Goal: Communication & Community: Answer question/provide support

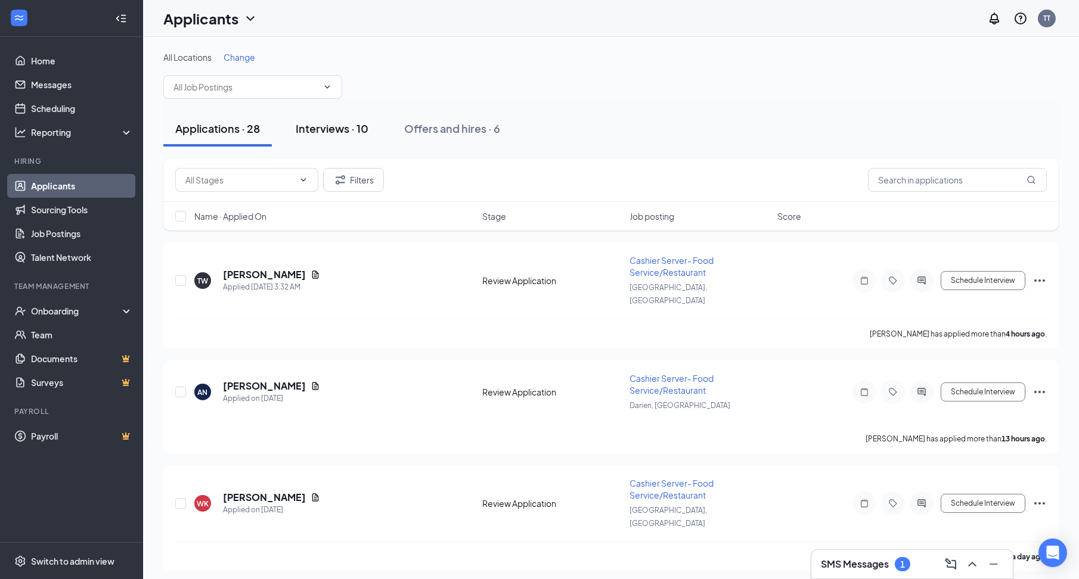
click at [319, 120] on button "Interviews · 10" at bounding box center [332, 129] width 97 height 36
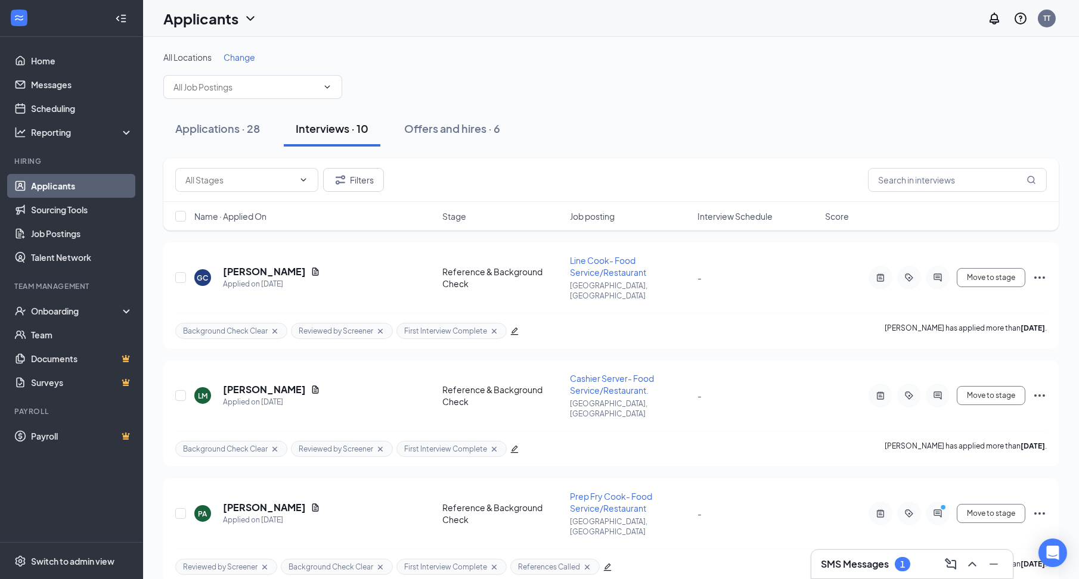
click at [881, 554] on div "SMS Messages 1" at bounding box center [911, 564] width 201 height 29
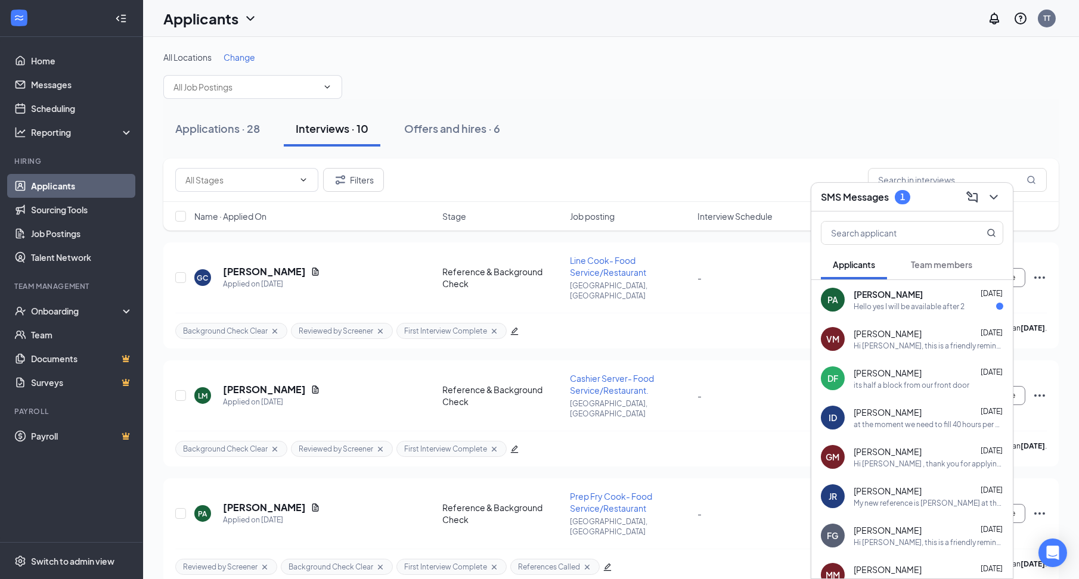
click at [887, 302] on div "Hello yes I will be available after 2" at bounding box center [908, 307] width 111 height 10
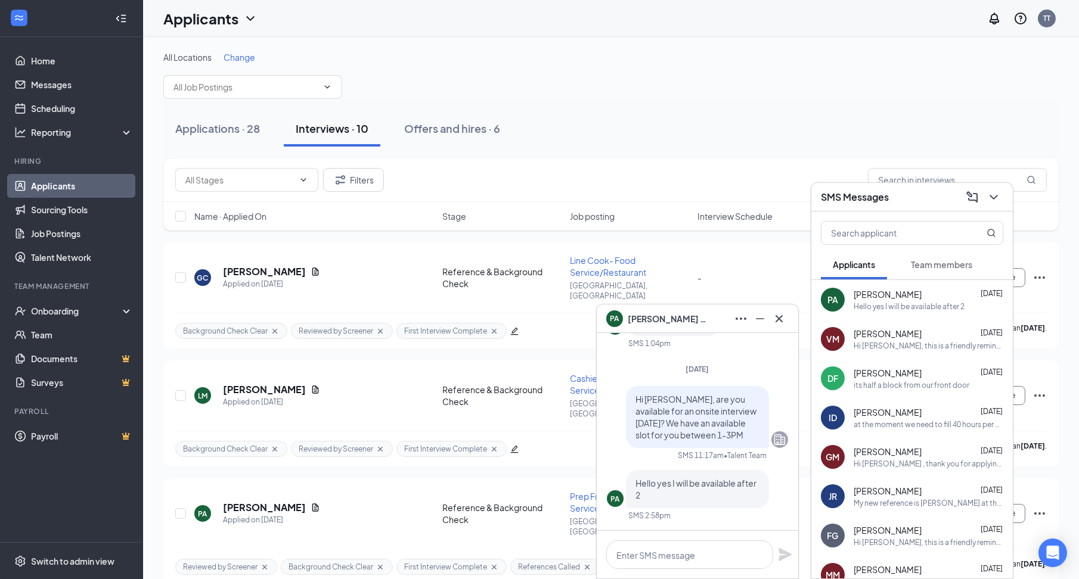
click at [891, 203] on div "SMS Messages" at bounding box center [912, 197] width 182 height 18
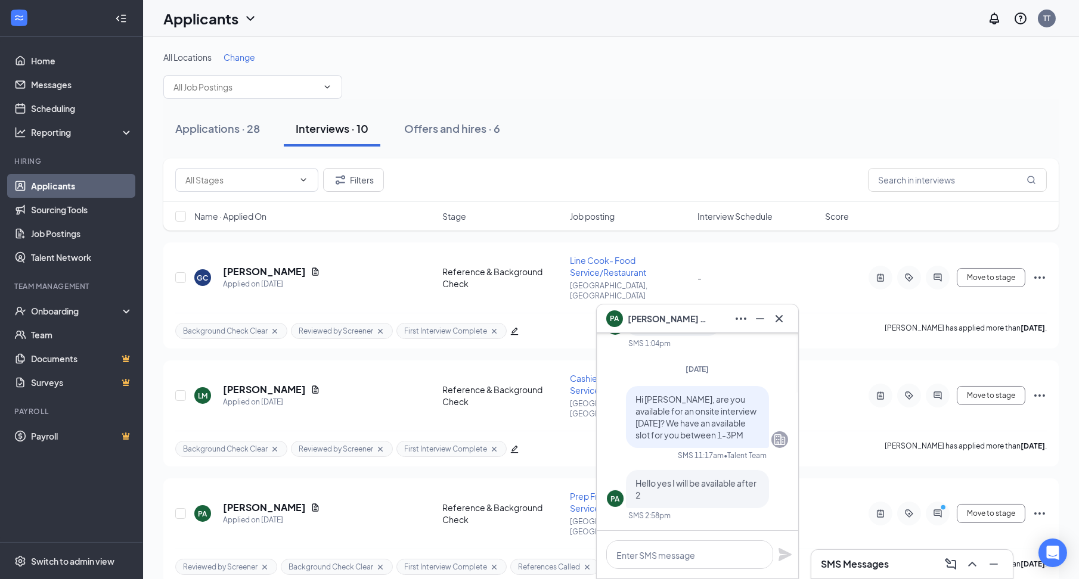
click at [717, 328] on div "PA [PERSON_NAME]" at bounding box center [697, 318] width 182 height 19
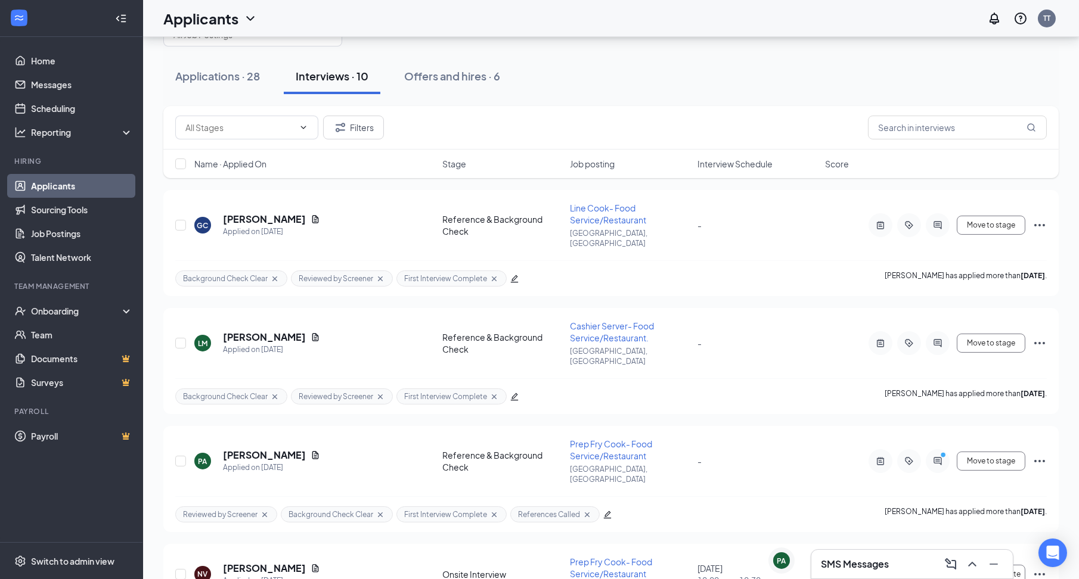
scroll to position [52, 0]
click at [579, 80] on div "Applications · 28 Interviews · 10 Offers and hires · 6" at bounding box center [610, 77] width 895 height 36
click at [835, 570] on h3 "SMS Messages" at bounding box center [855, 564] width 68 height 13
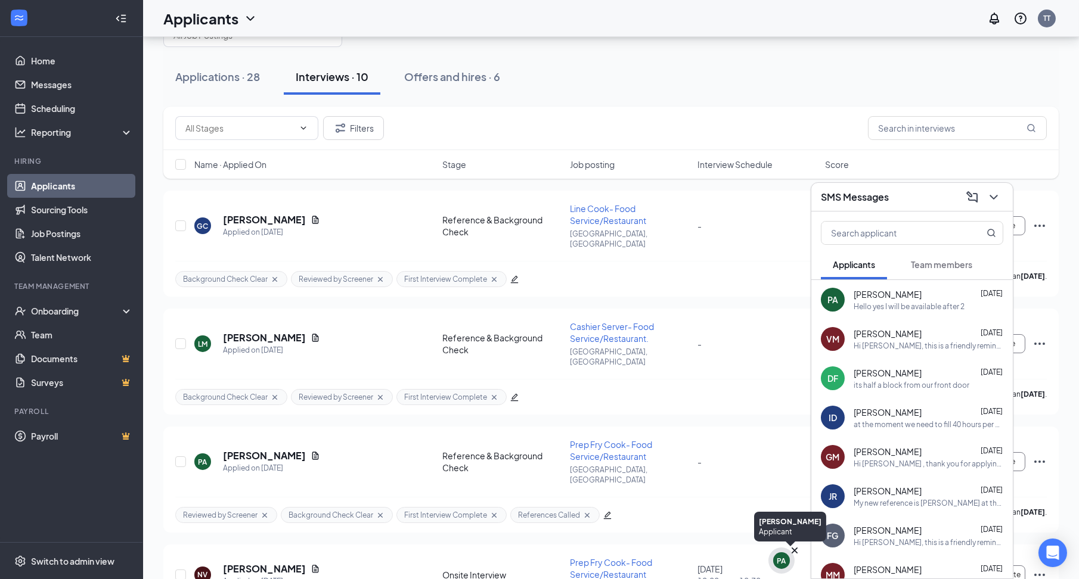
click at [785, 566] on div "PA" at bounding box center [781, 561] width 9 height 10
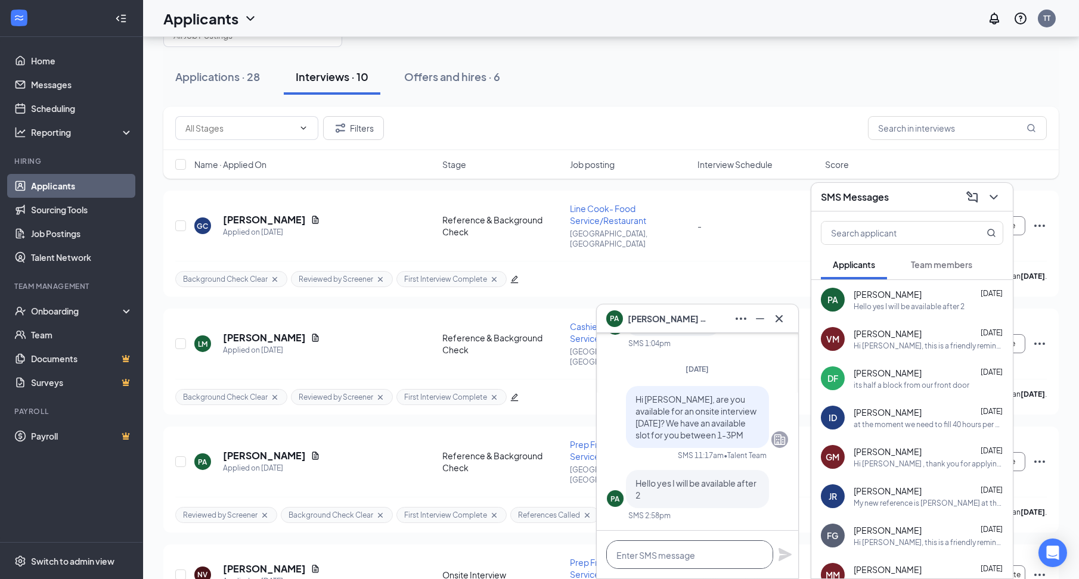
click at [695, 557] on textarea at bounding box center [689, 554] width 167 height 29
type textarea "Will 2:30 PM be ok for you?"
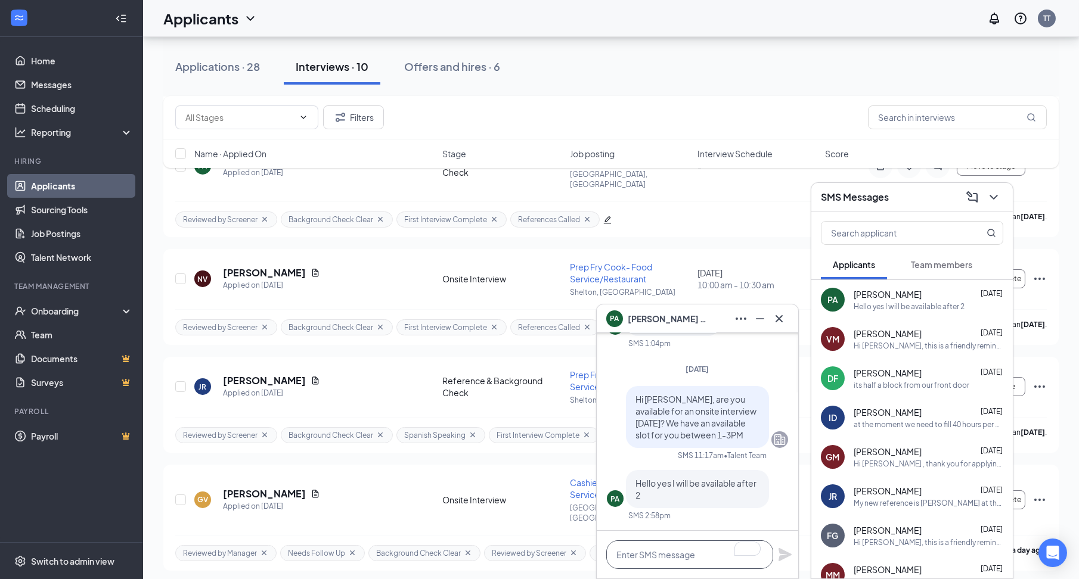
scroll to position [0, 0]
click at [845, 356] on div "VM [PERSON_NAME] [DATE] Hi [PERSON_NAME], this is a friendly reminder. Your mee…" at bounding box center [911, 338] width 201 height 39
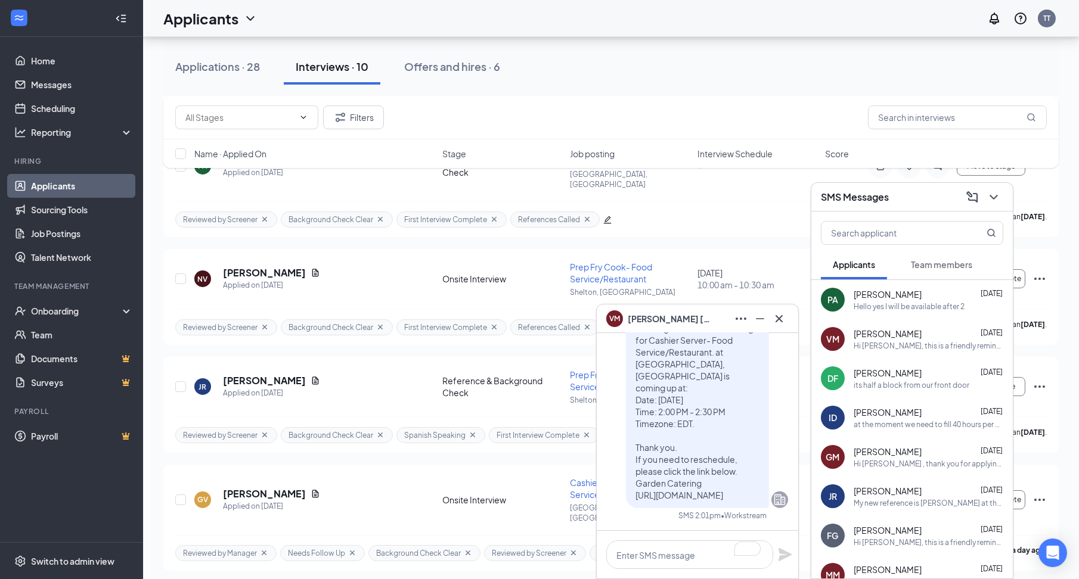
click at [860, 384] on div "its half a block from our front door" at bounding box center [911, 385] width 116 height 10
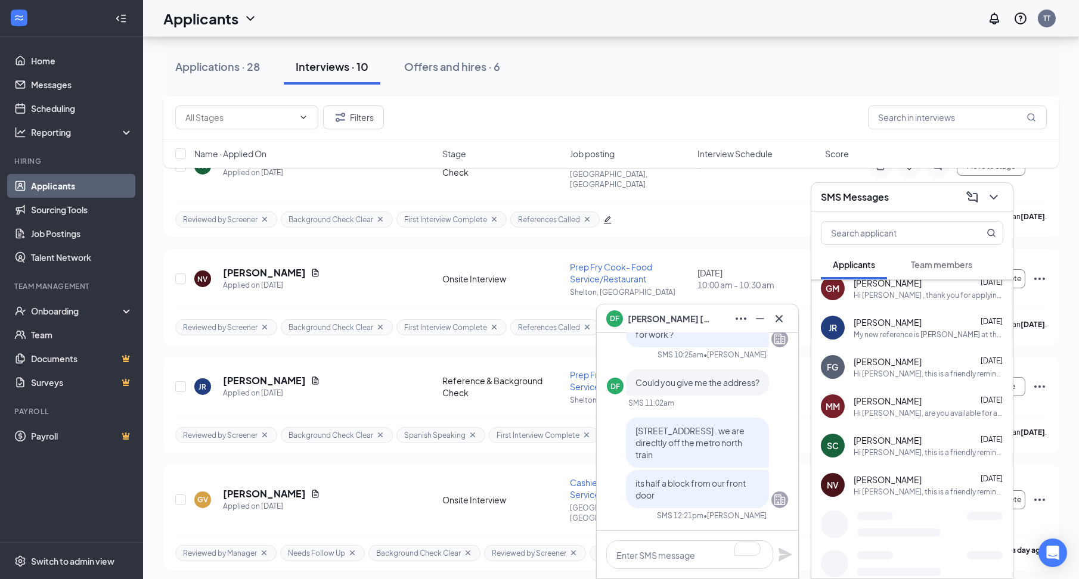
scroll to position [171, 0]
click at [933, 479] on div "[PERSON_NAME] [DATE]" at bounding box center [928, 477] width 150 height 12
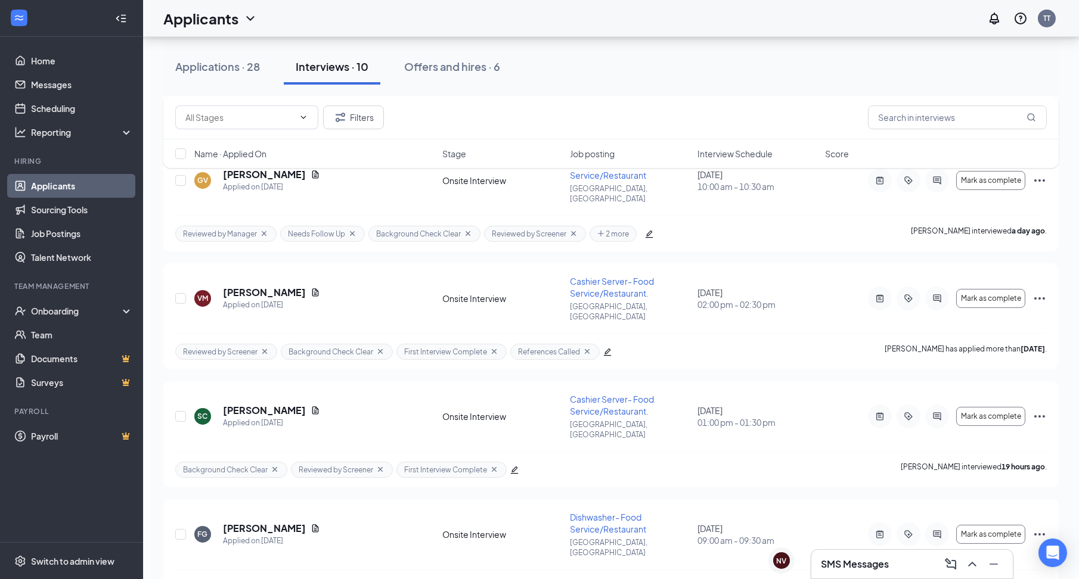
scroll to position [745, 0]
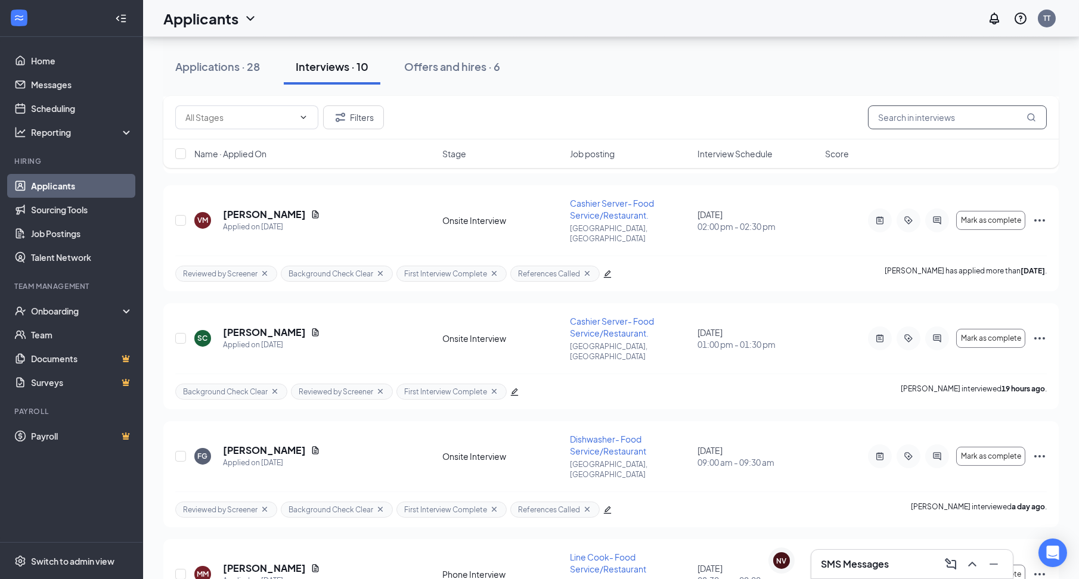
click at [930, 120] on input "text" at bounding box center [957, 117] width 179 height 24
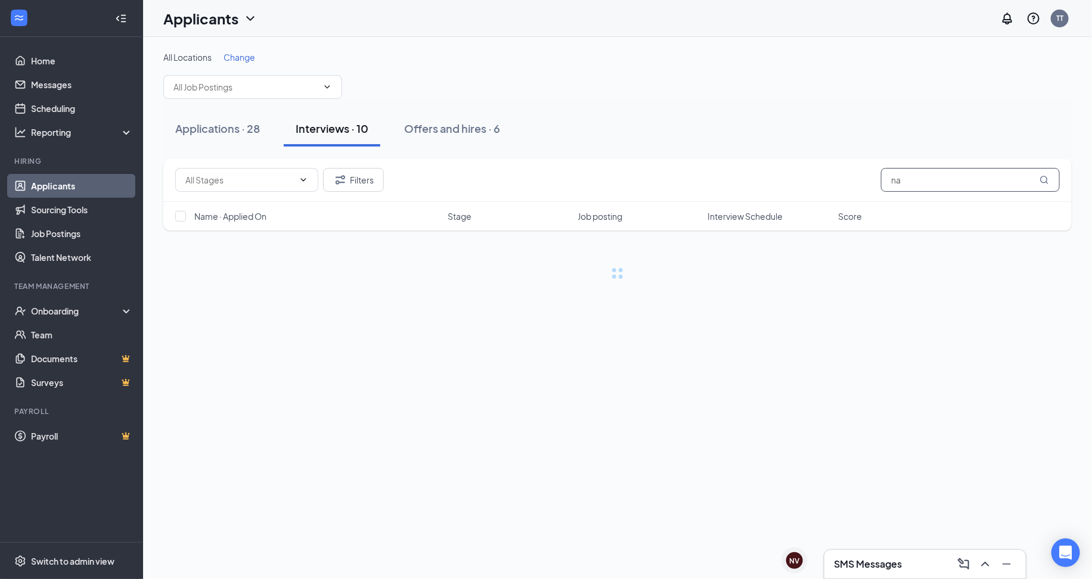
type input "n"
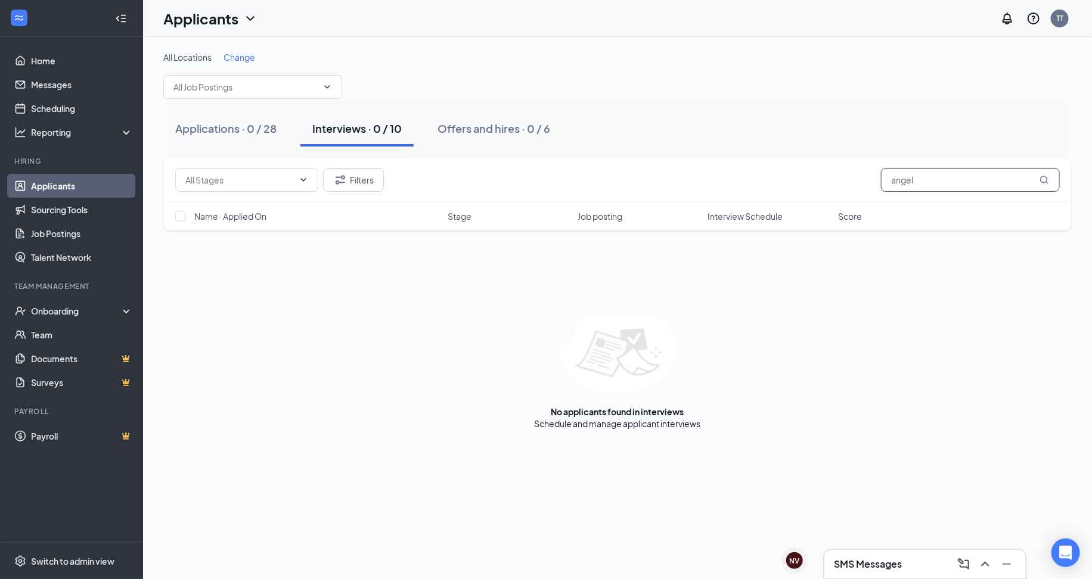
type input "angel"
click at [232, 26] on h1 "Applicants" at bounding box center [200, 18] width 75 height 20
click at [241, 72] on link "Archived applicants" at bounding box center [234, 78] width 129 height 12
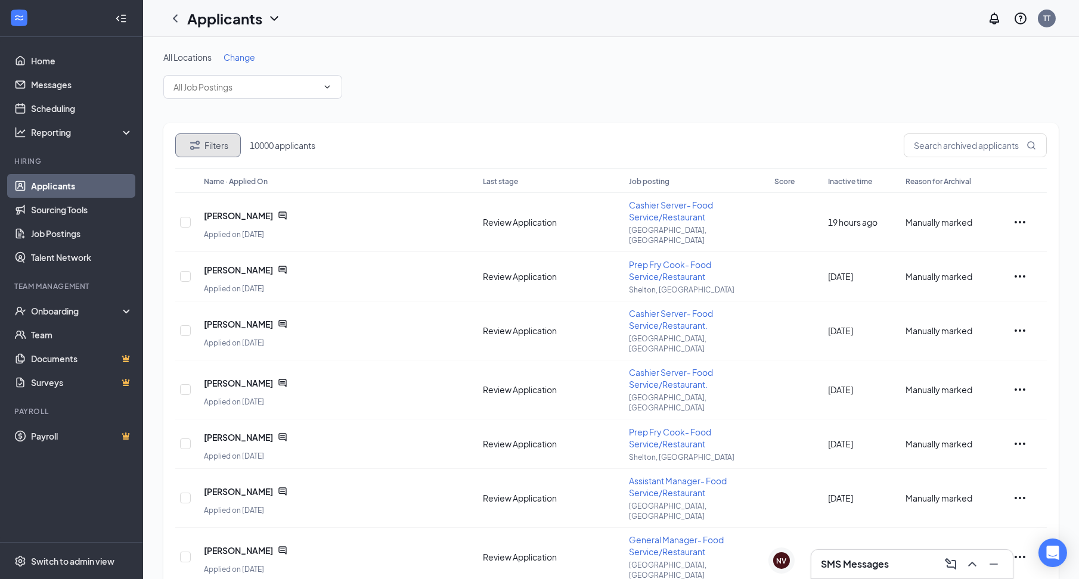
click at [217, 150] on button "Filters" at bounding box center [208, 145] width 66 height 24
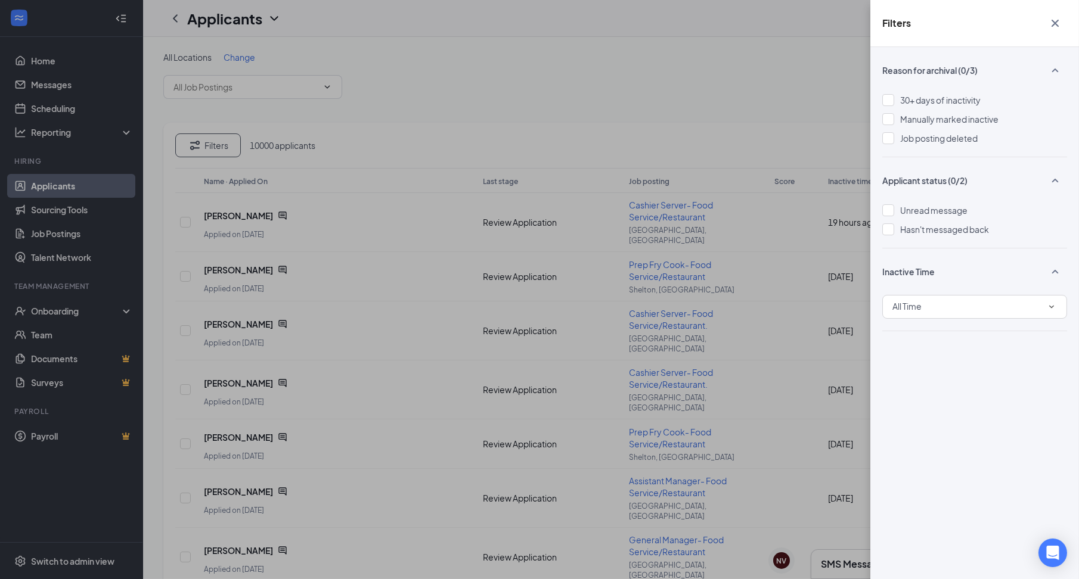
click at [599, 33] on div "Filters Reason for archival (0/3) 30+ days of inactivity Manually marked inacti…" at bounding box center [539, 289] width 1079 height 579
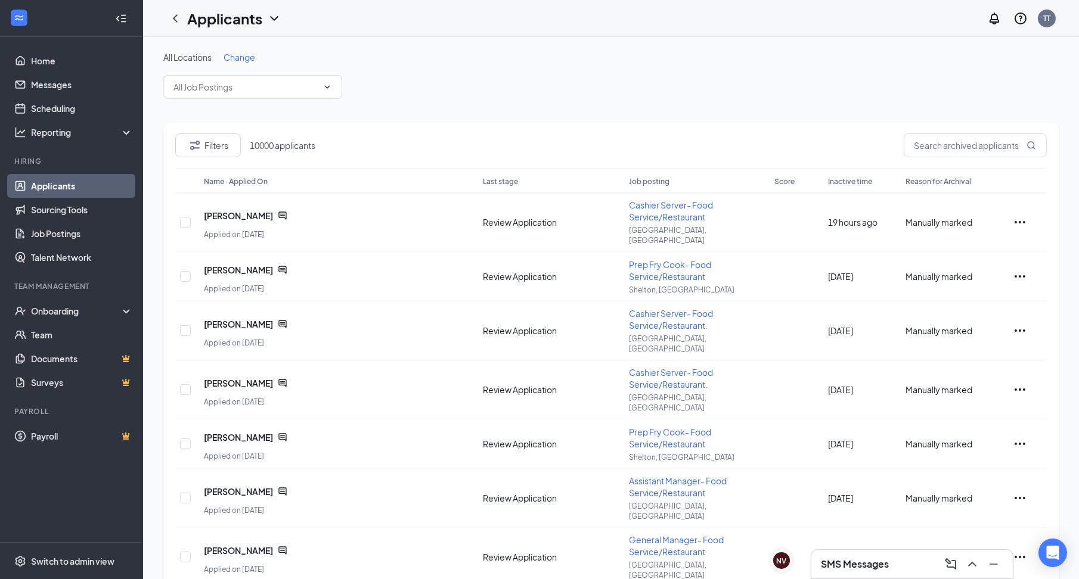
click at [228, 25] on h1 "Applicants" at bounding box center [224, 18] width 75 height 20
click at [252, 48] on link "Applicants" at bounding box center [258, 52] width 129 height 12
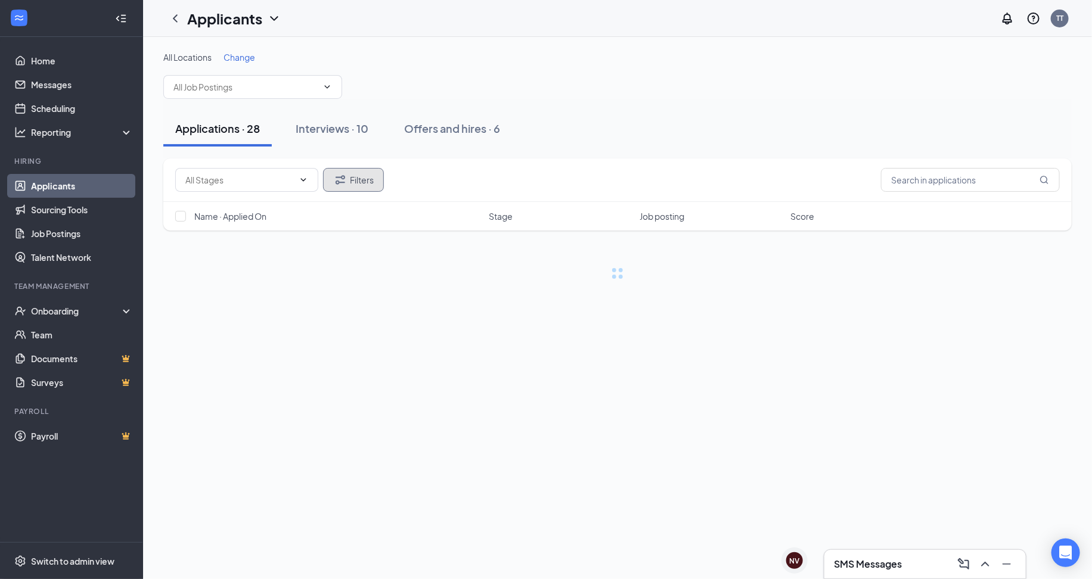
click at [355, 187] on button "Filters" at bounding box center [353, 180] width 61 height 24
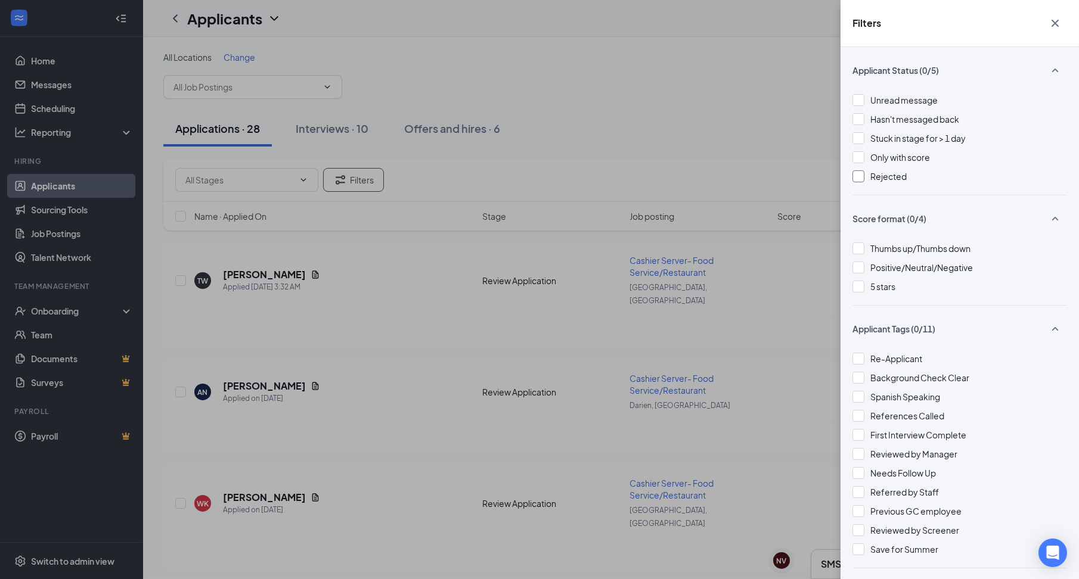
click at [897, 176] on span "Rejected" at bounding box center [888, 176] width 36 height 11
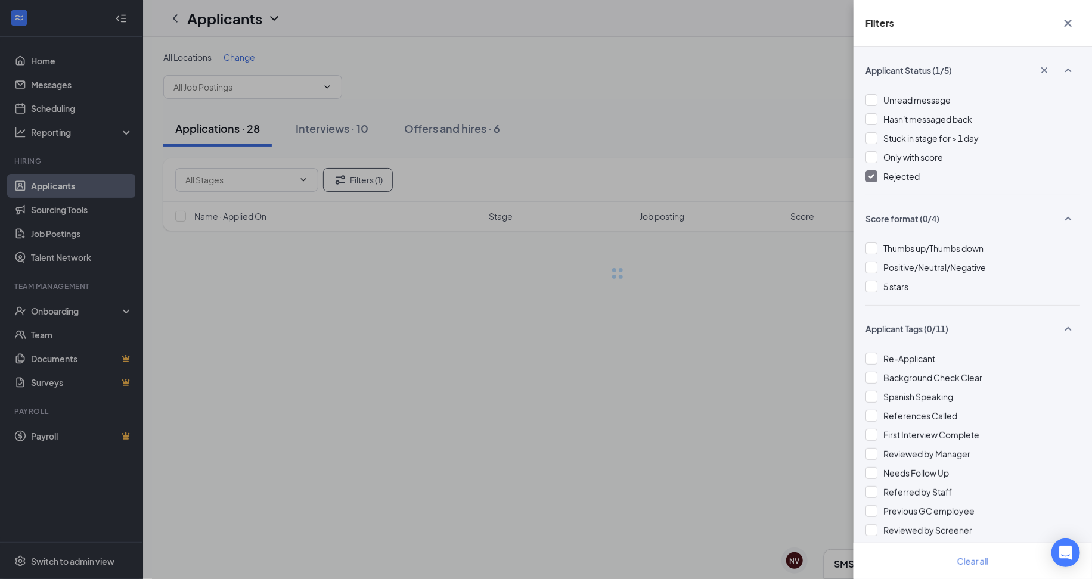
click at [759, 155] on div "Filters Applicant Status (1/5) Unread message Hasn't messaged back Stuck in sta…" at bounding box center [546, 289] width 1092 height 579
click at [1061, 25] on icon "Cross" at bounding box center [1068, 23] width 14 height 14
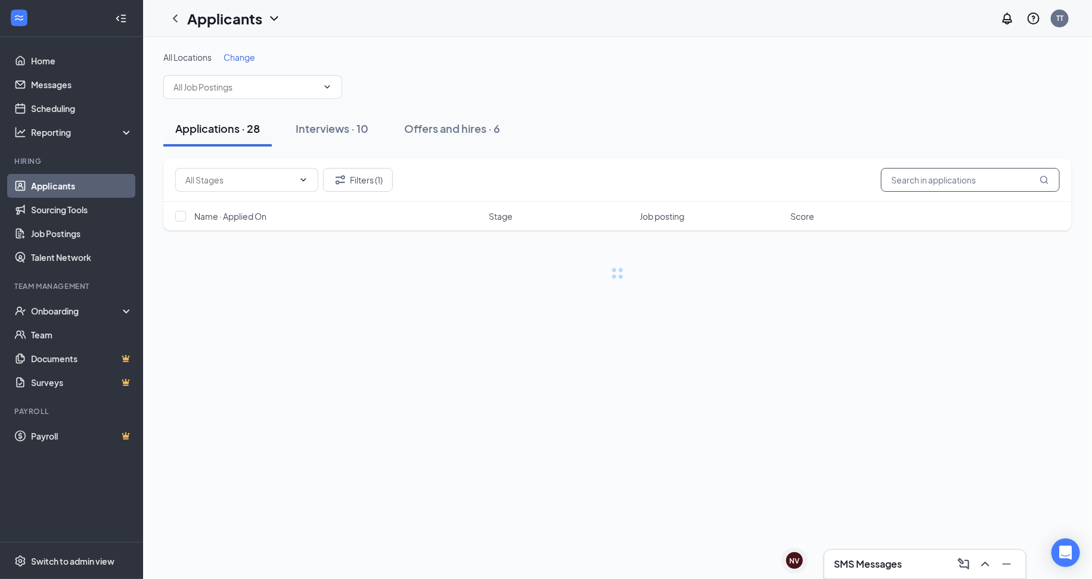
click at [974, 169] on input "text" at bounding box center [970, 180] width 179 height 24
type input "[PERSON_NAME]"
click at [365, 131] on div "Interviews · 1 / 10" at bounding box center [355, 128] width 86 height 15
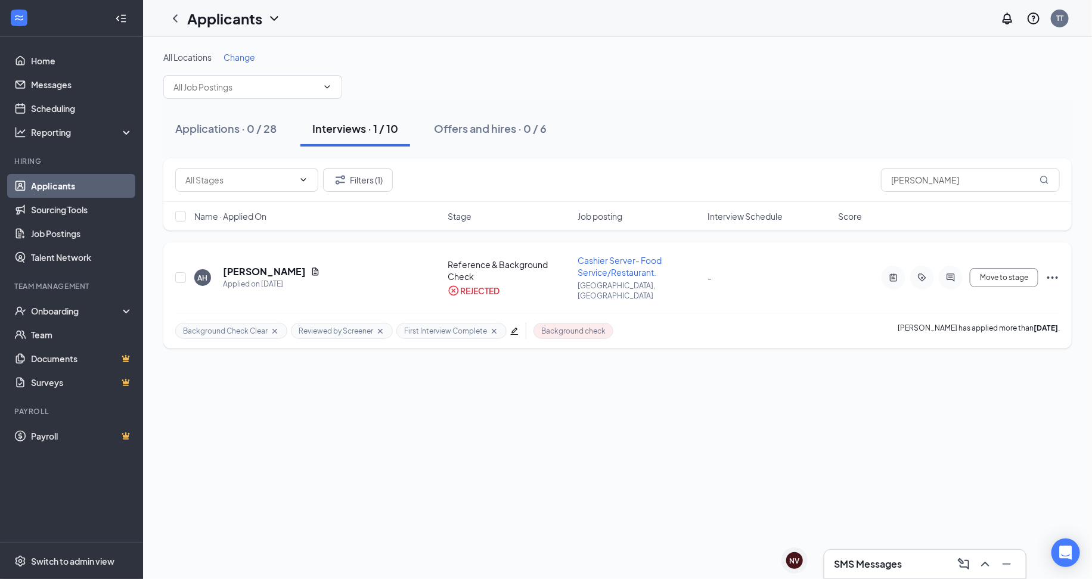
click at [485, 294] on div "AH [PERSON_NAME] Applied on [DATE] Reference & Background Check REJECTED Cashie…" at bounding box center [617, 283] width 884 height 58
click at [900, 273] on icon "ActiveNote" at bounding box center [893, 278] width 14 height 10
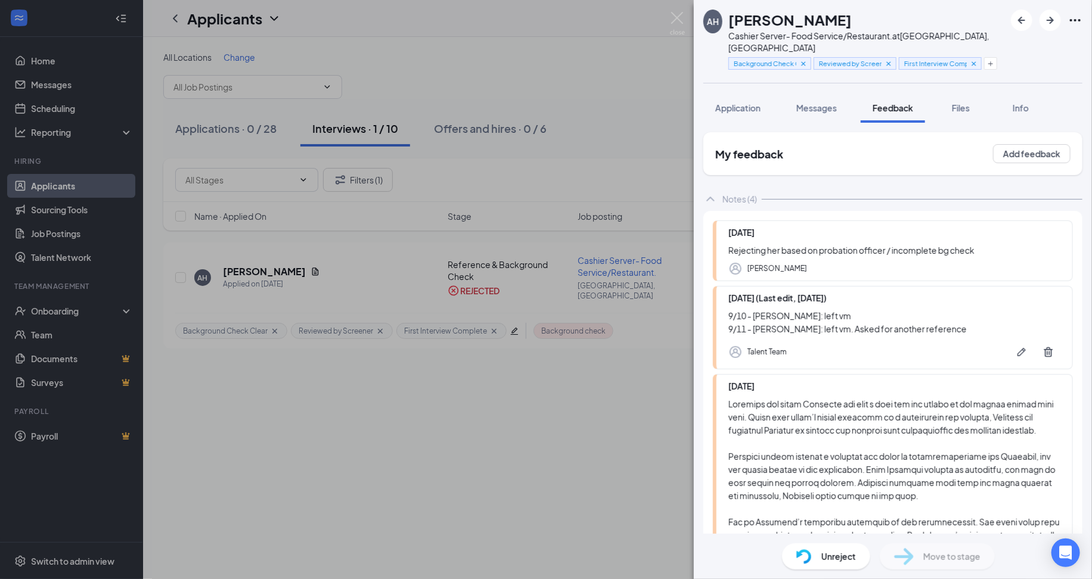
click at [554, 353] on div "AH [PERSON_NAME] Cashier Server- Food Service/Restaurant. at [GEOGRAPHIC_DATA],…" at bounding box center [546, 289] width 1092 height 579
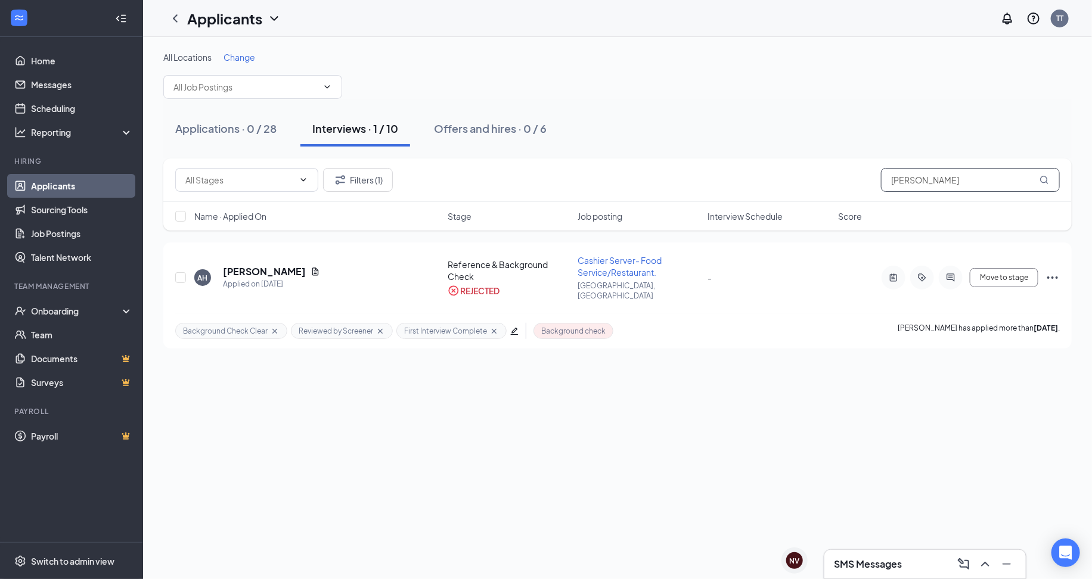
click at [990, 188] on input "[PERSON_NAME]" at bounding box center [970, 180] width 179 height 24
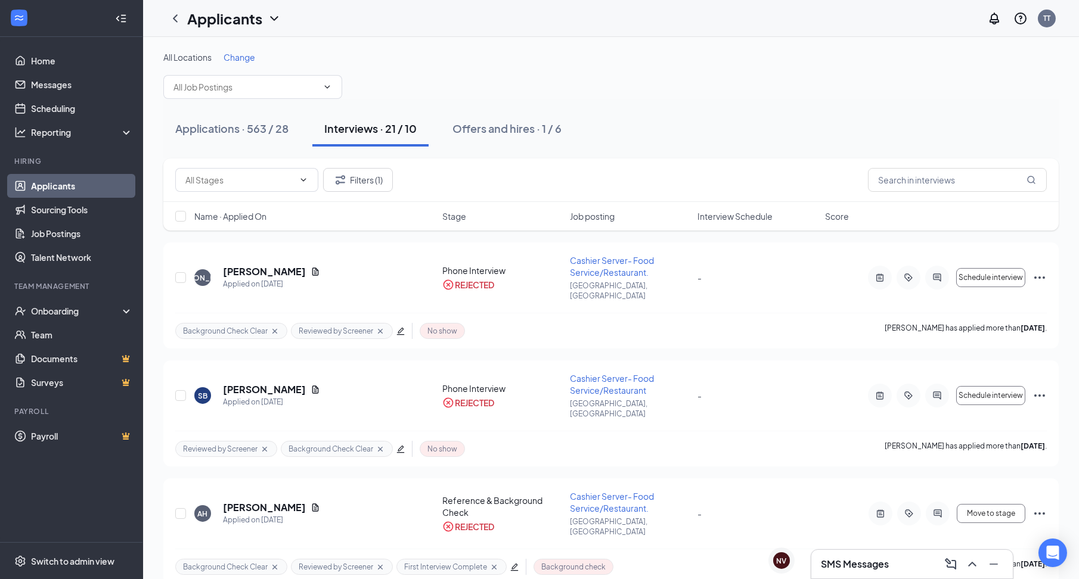
click at [222, 17] on h1 "Applicants" at bounding box center [224, 18] width 75 height 20
drag, startPoint x: 253, startPoint y: 36, endPoint x: 255, endPoint y: 47, distance: 11.5
click at [255, 47] on ul "Applicants Archived applicants" at bounding box center [258, 65] width 143 height 62
click at [255, 47] on link "Applicants" at bounding box center [258, 52] width 129 height 12
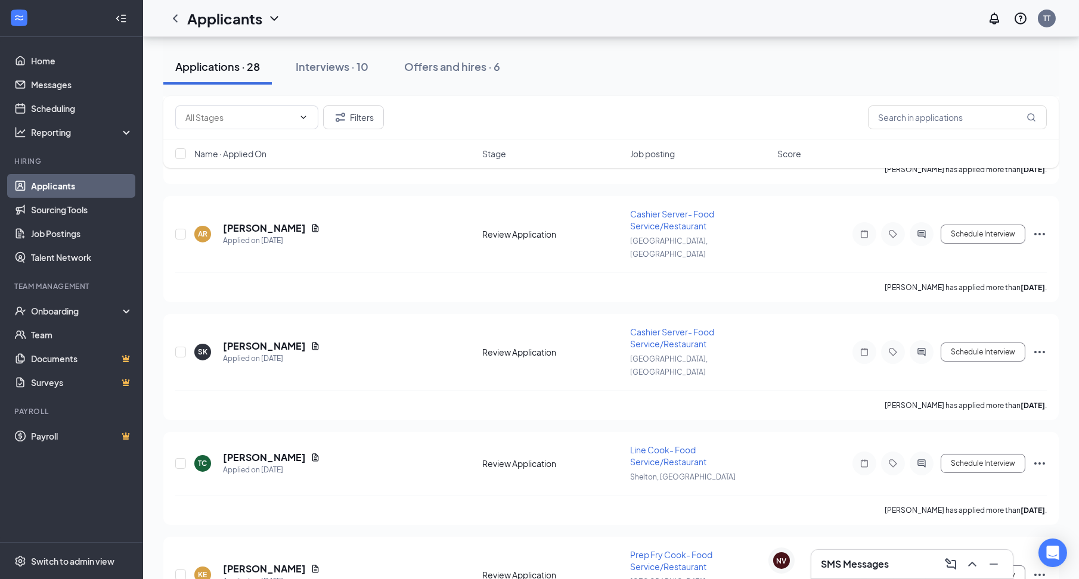
scroll to position [505, 0]
click at [336, 85] on div "Applications · 28 Interviews · 10 Offers and hires · 6" at bounding box center [610, 67] width 895 height 60
click at [340, 74] on button "Interviews · 10" at bounding box center [332, 67] width 97 height 36
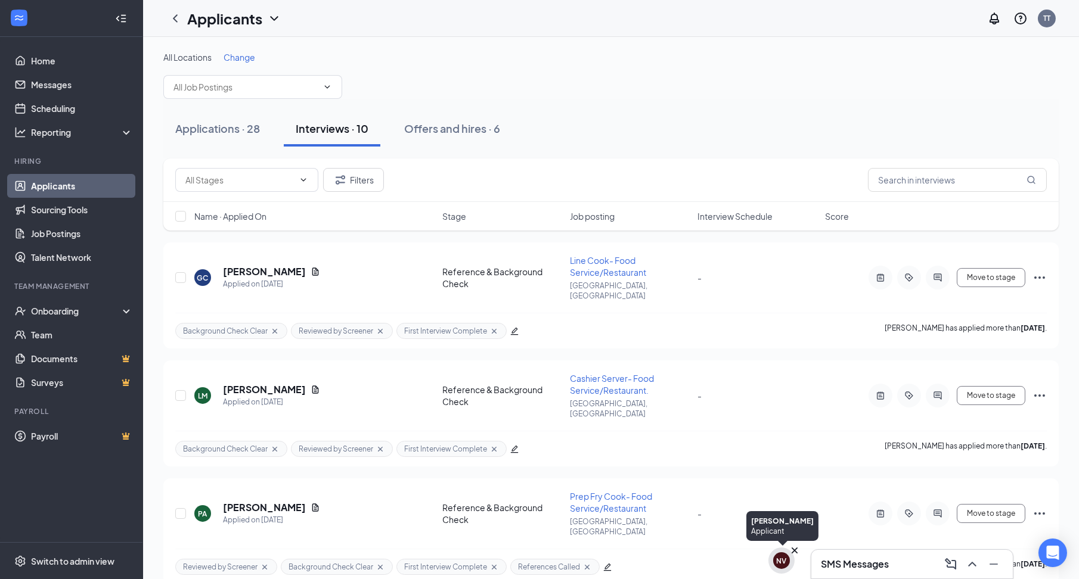
click at [779, 563] on div "NV" at bounding box center [781, 561] width 10 height 10
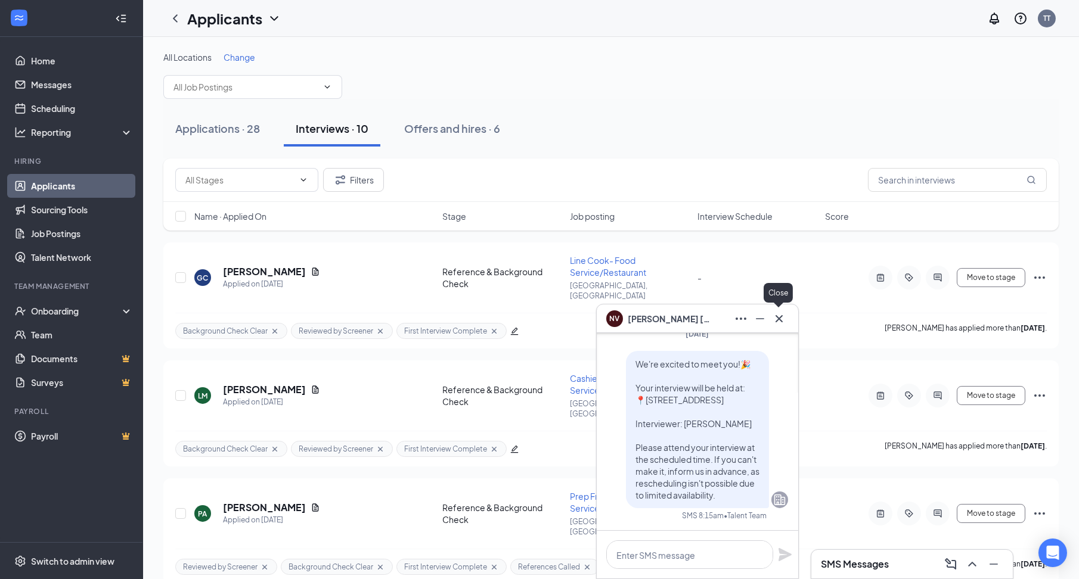
click at [778, 321] on icon "Cross" at bounding box center [779, 319] width 14 height 14
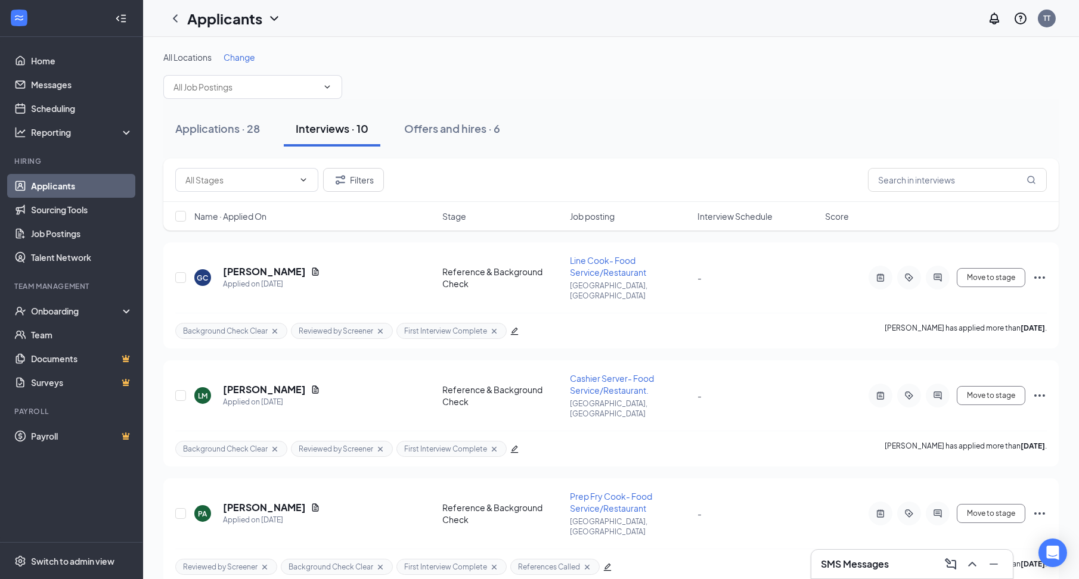
click at [881, 571] on h3 "SMS Messages" at bounding box center [855, 564] width 68 height 13
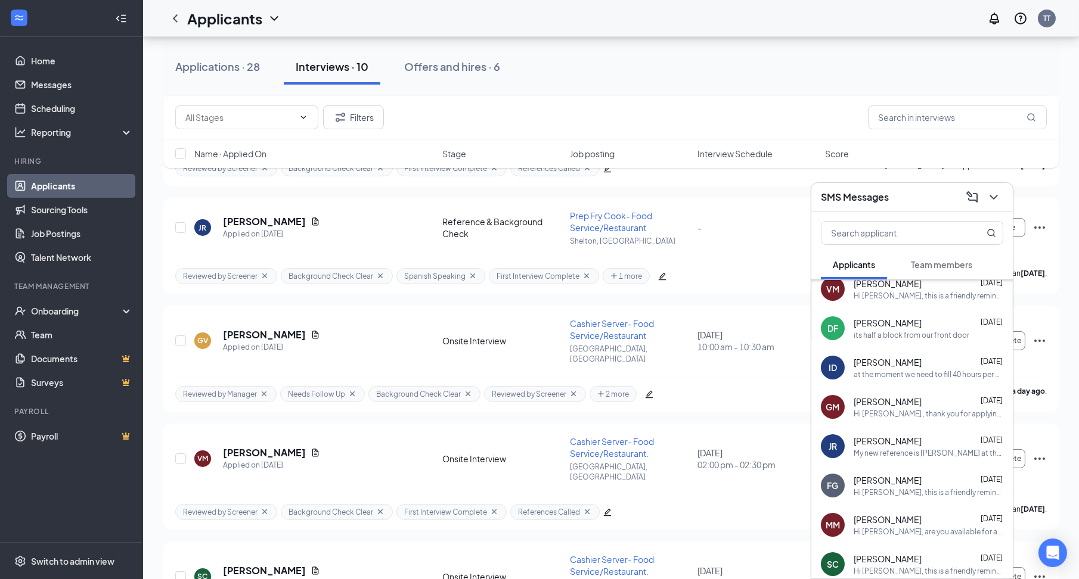
scroll to position [90, 0]
click at [921, 443] on span "[PERSON_NAME]" at bounding box center [887, 440] width 68 height 12
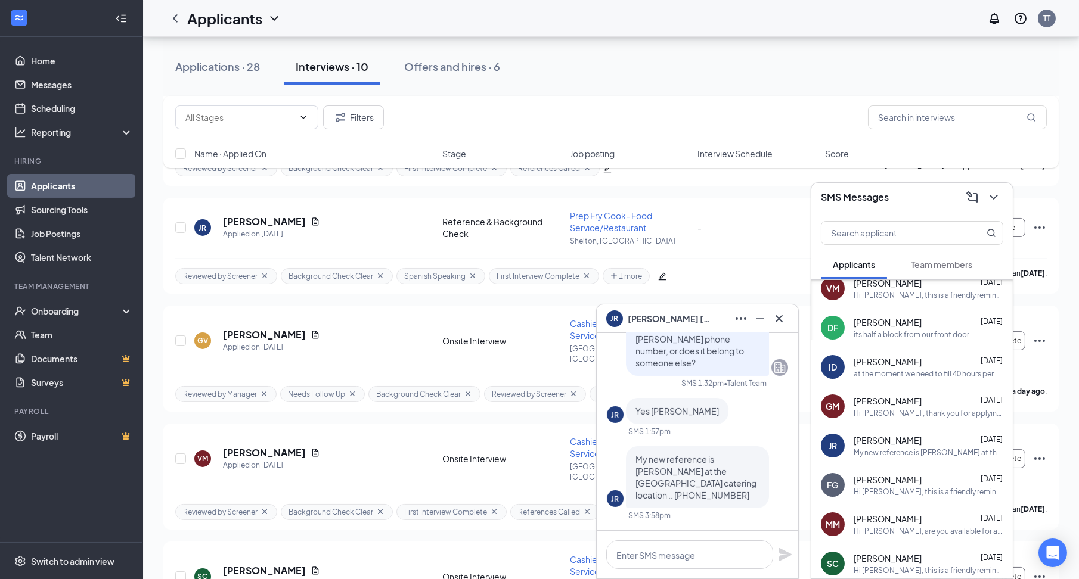
click at [763, 474] on div "My new reference is [PERSON_NAME] at the [GEOGRAPHIC_DATA] catering location ..…" at bounding box center [697, 477] width 143 height 62
click at [692, 554] on textarea at bounding box center [689, 554] width 167 height 29
click at [711, 555] on textarea "To enrich screen reader interactions, please activate Accessibility in Grammarl…" at bounding box center [689, 554] width 167 height 29
click at [914, 195] on div "SMS Messages" at bounding box center [912, 197] width 182 height 18
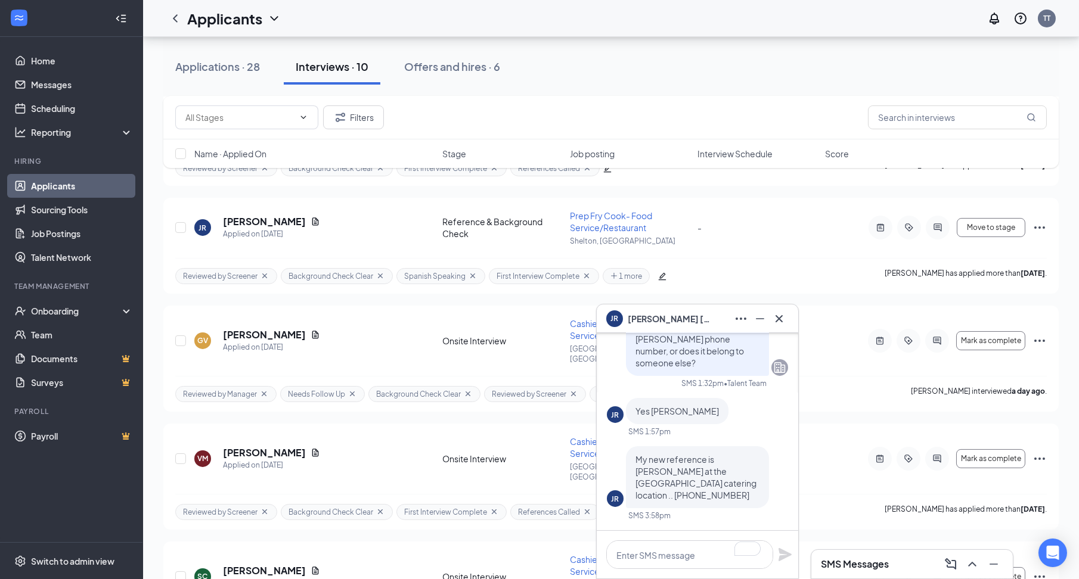
scroll to position [0, 0]
click at [84, 77] on link "Messages" at bounding box center [82, 85] width 102 height 24
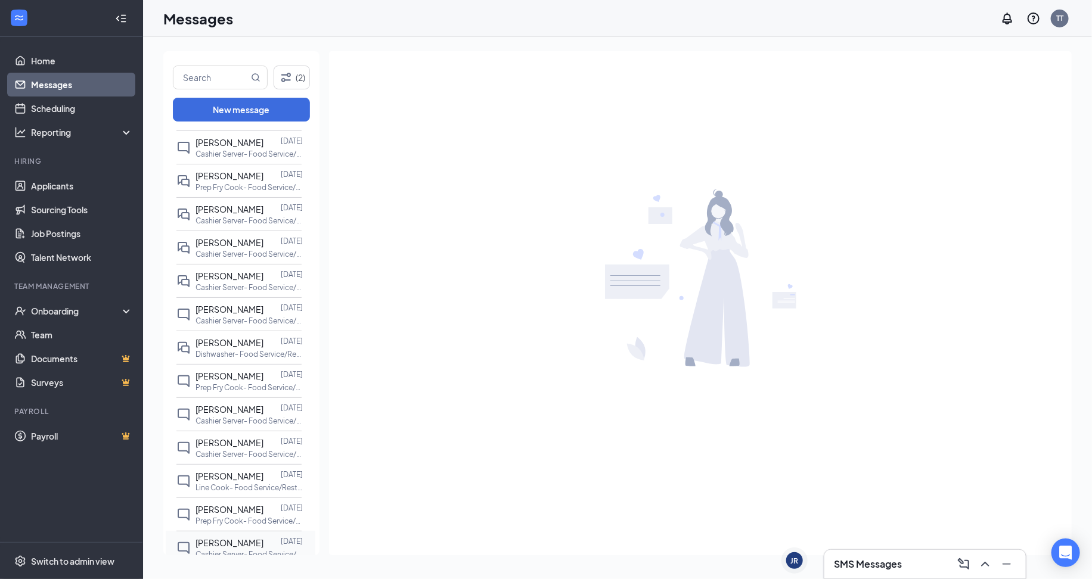
scroll to position [125, 0]
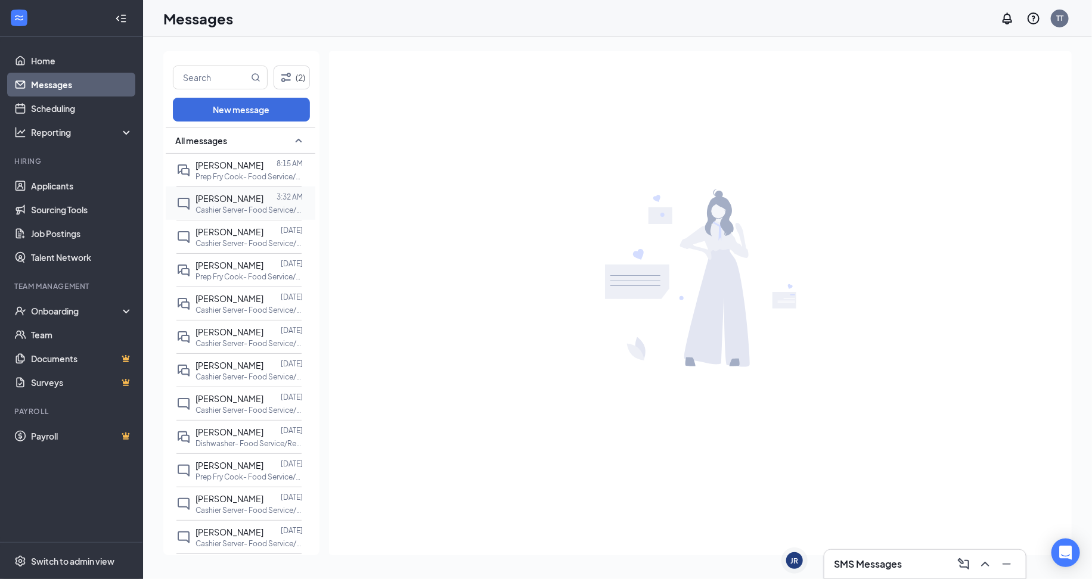
click at [238, 213] on p "Cashier Server- Food Service/Restaurant at [GEOGRAPHIC_DATA], [GEOGRAPHIC_DATA]" at bounding box center [248, 210] width 107 height 10
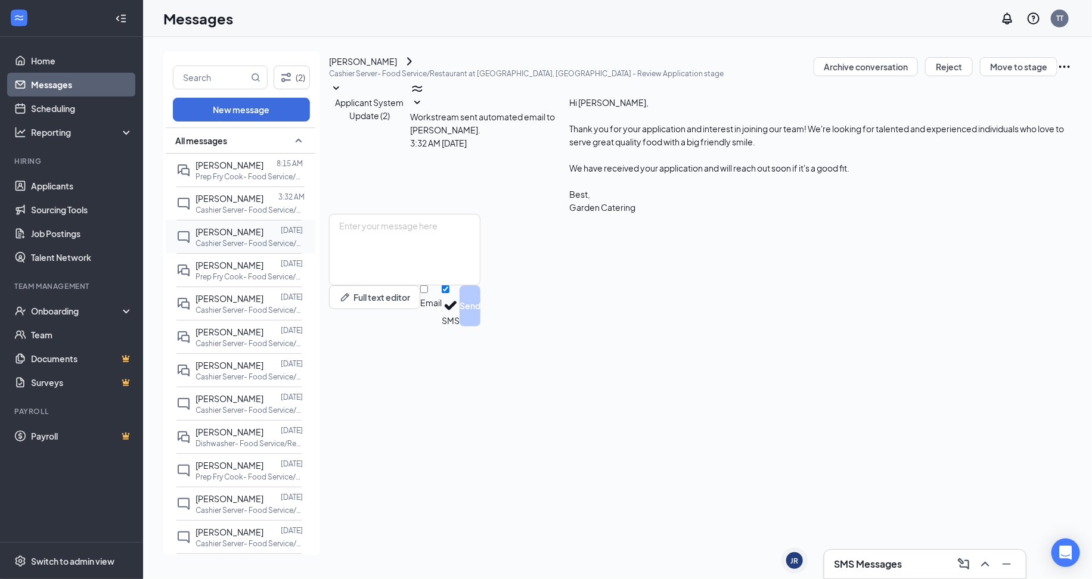
click at [229, 235] on span "[PERSON_NAME]" at bounding box center [229, 231] width 68 height 11
click at [253, 275] on p "Prep Fry Cook- Food Service/Restaurant at [GEOGRAPHIC_DATA], [GEOGRAPHIC_DATA]" at bounding box center [248, 277] width 107 height 10
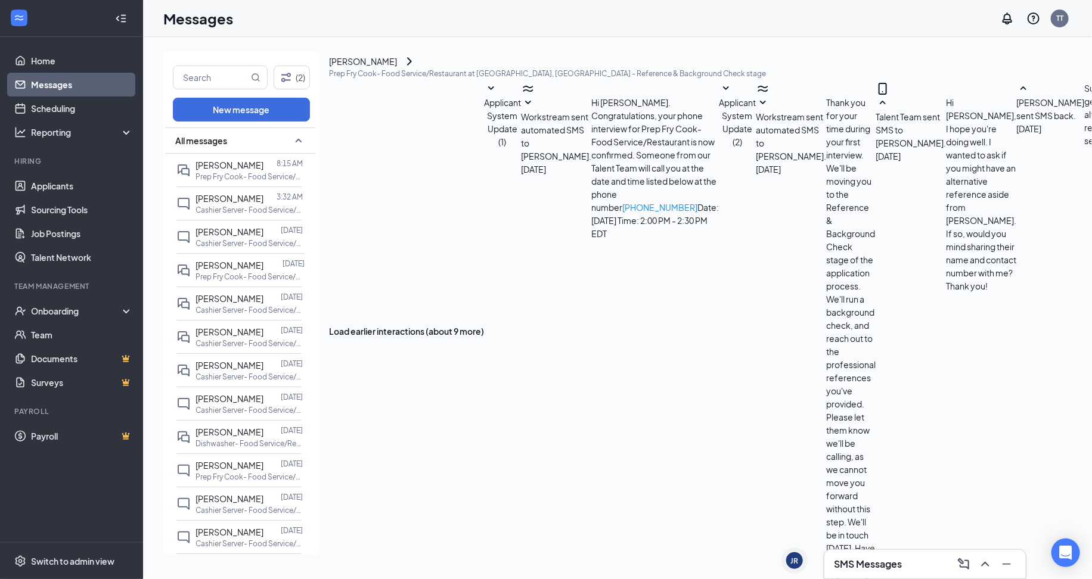
scroll to position [228, 0]
paste textarea "Does 2:30 PM suit your schedule?"
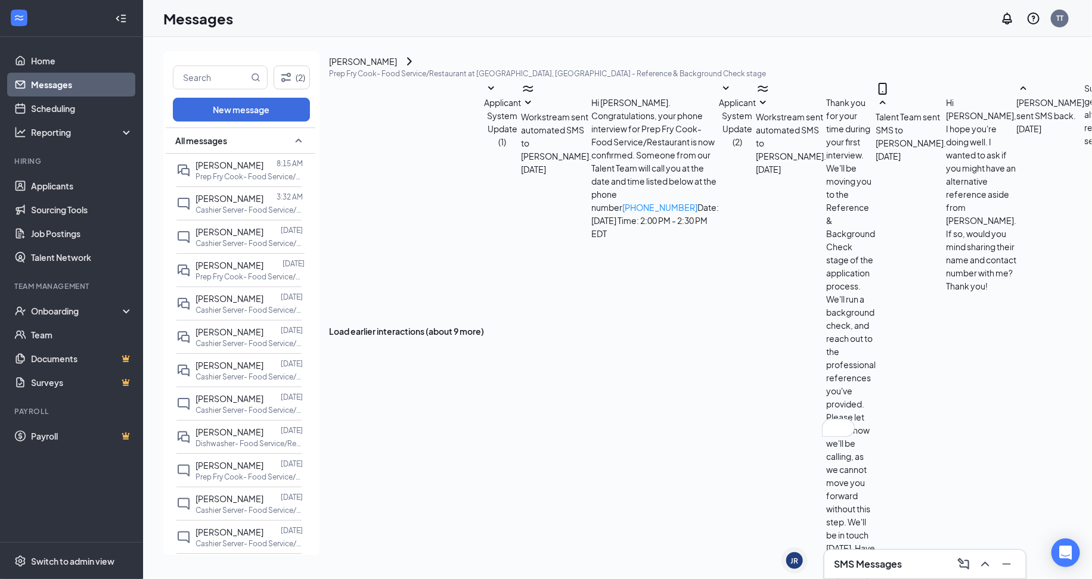
type textarea "Does 2:30 PM suit your schedule?"
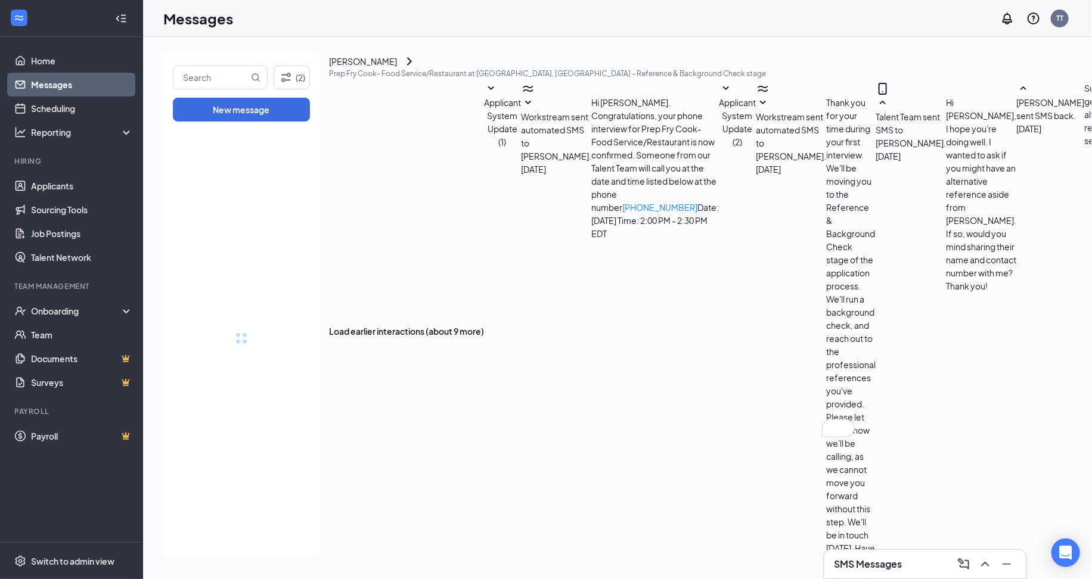
scroll to position [293, 0]
